Goal: Answer question/provide support

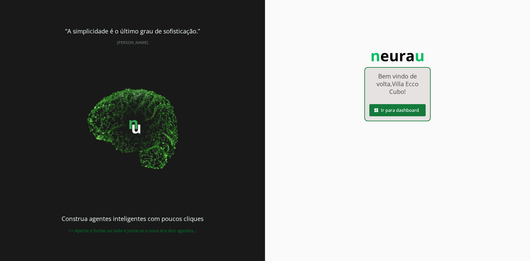
click at [397, 112] on span at bounding box center [398, 110] width 56 height 13
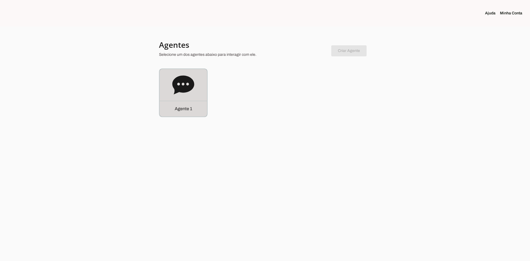
click at [196, 90] on div "Agente 1" at bounding box center [184, 93] width 48 height 48
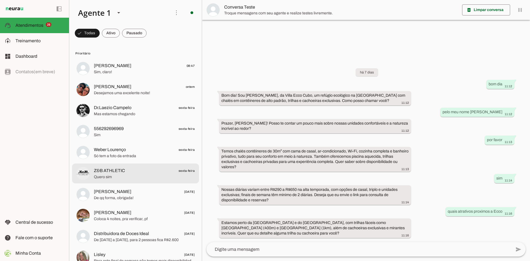
click at [118, 176] on span "Quero sim" at bounding box center [144, 177] width 101 height 6
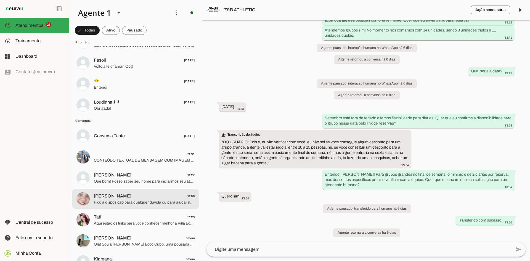
scroll to position [718, 0]
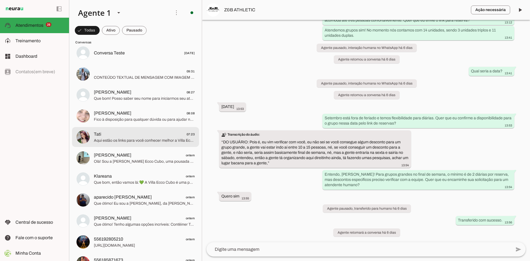
click at [109, 136] on span "Tati 07:23" at bounding box center [144, 134] width 101 height 7
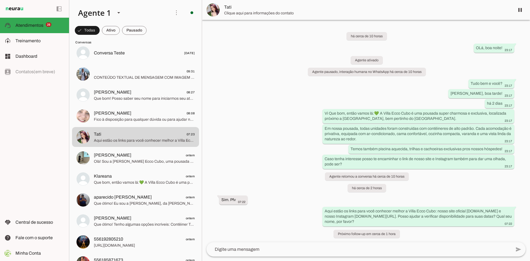
click at [214, 15] on img at bounding box center [213, 9] width 13 height 13
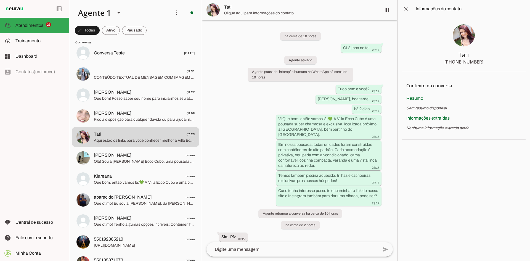
click at [465, 38] on img at bounding box center [464, 35] width 22 height 22
click at [406, 10] on span at bounding box center [405, 8] width 13 height 13
